Goal: Task Accomplishment & Management: Manage account settings

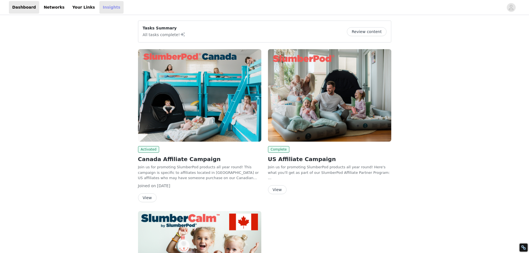
click at [99, 8] on link "Insights" at bounding box center [111, 7] width 24 height 12
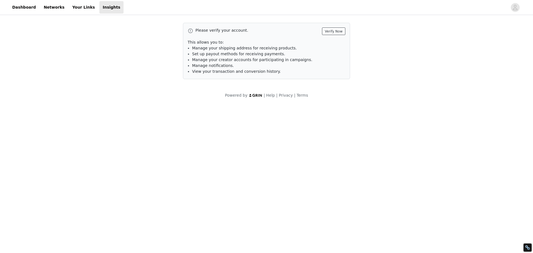
click at [332, 31] on button "Verify Now" at bounding box center [333, 30] width 23 height 7
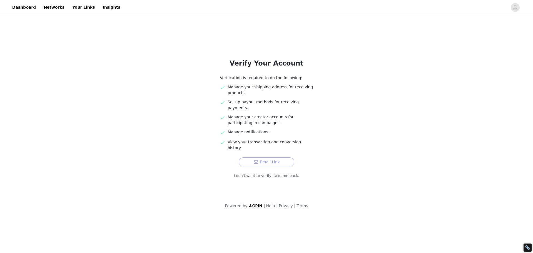
click at [269, 157] on button "Email Link" at bounding box center [266, 161] width 55 height 9
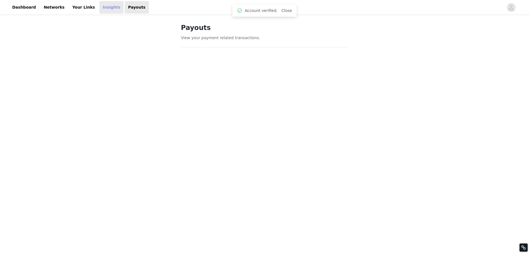
click at [99, 9] on link "Insights" at bounding box center [111, 7] width 24 height 12
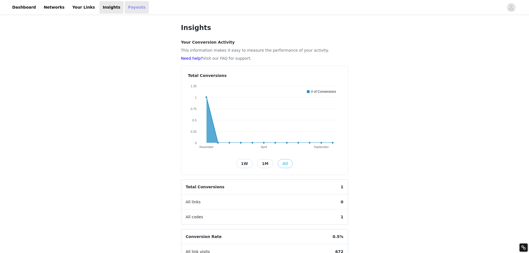
click at [125, 8] on link "Payouts" at bounding box center [137, 7] width 24 height 12
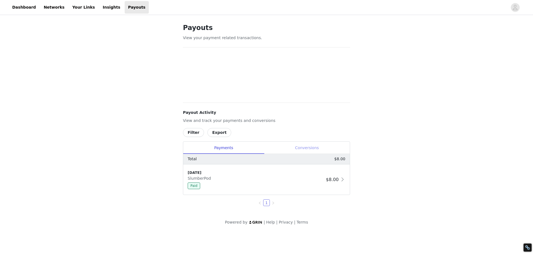
click at [309, 145] on div "Conversions" at bounding box center [307, 147] width 86 height 12
